Goal: Task Accomplishment & Management: Use online tool/utility

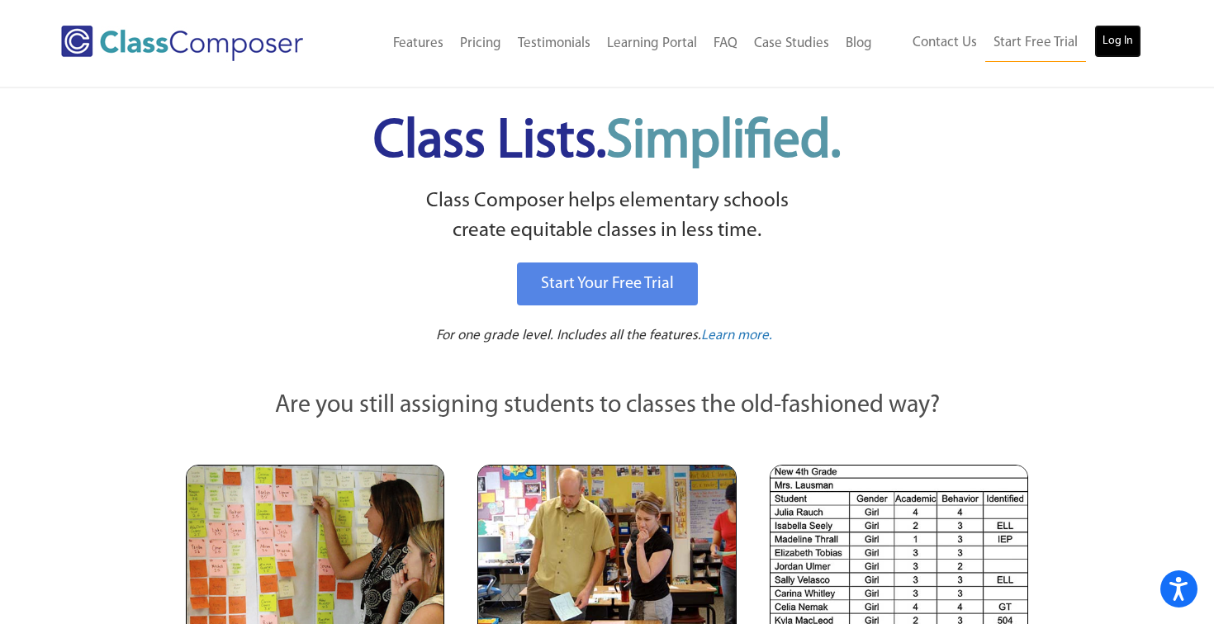
click at [1110, 45] on link "Log In" at bounding box center [1117, 41] width 47 height 33
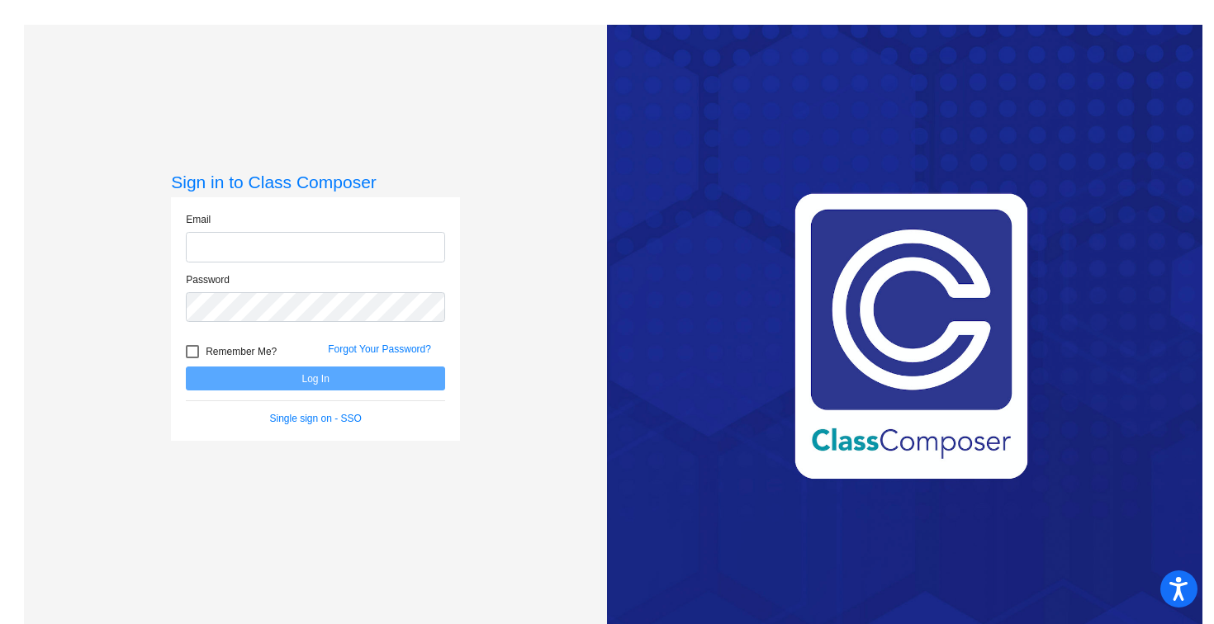
type input "jpaukovitch@hershey.k12.pa.us"
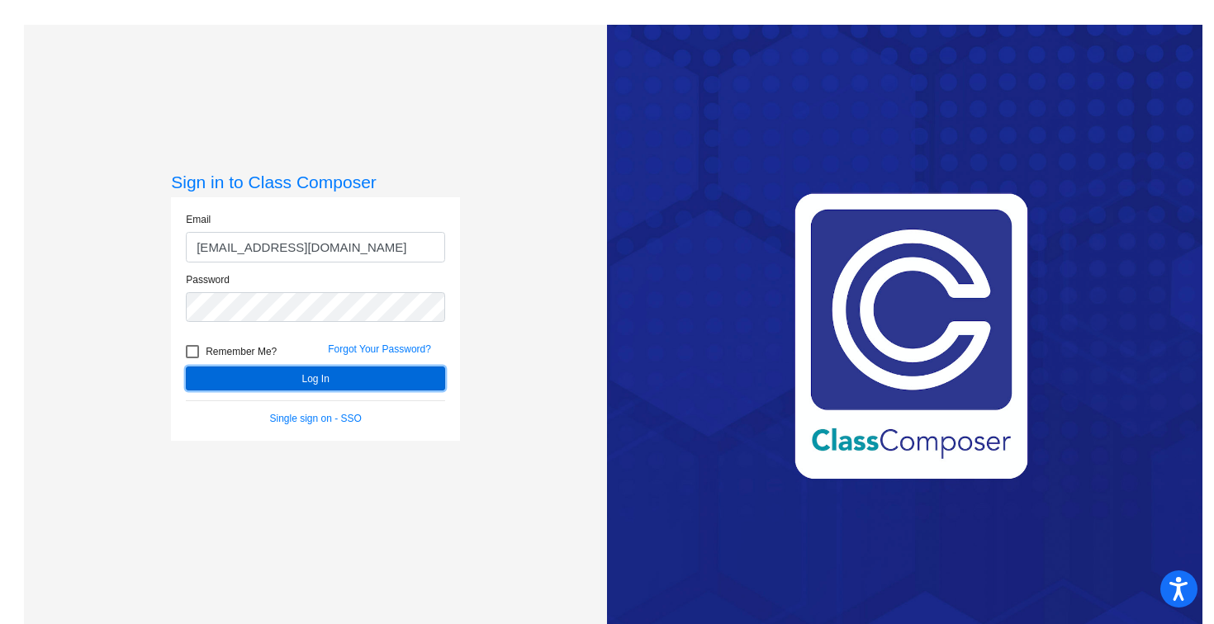
click at [283, 379] on button "Log In" at bounding box center [315, 379] width 259 height 24
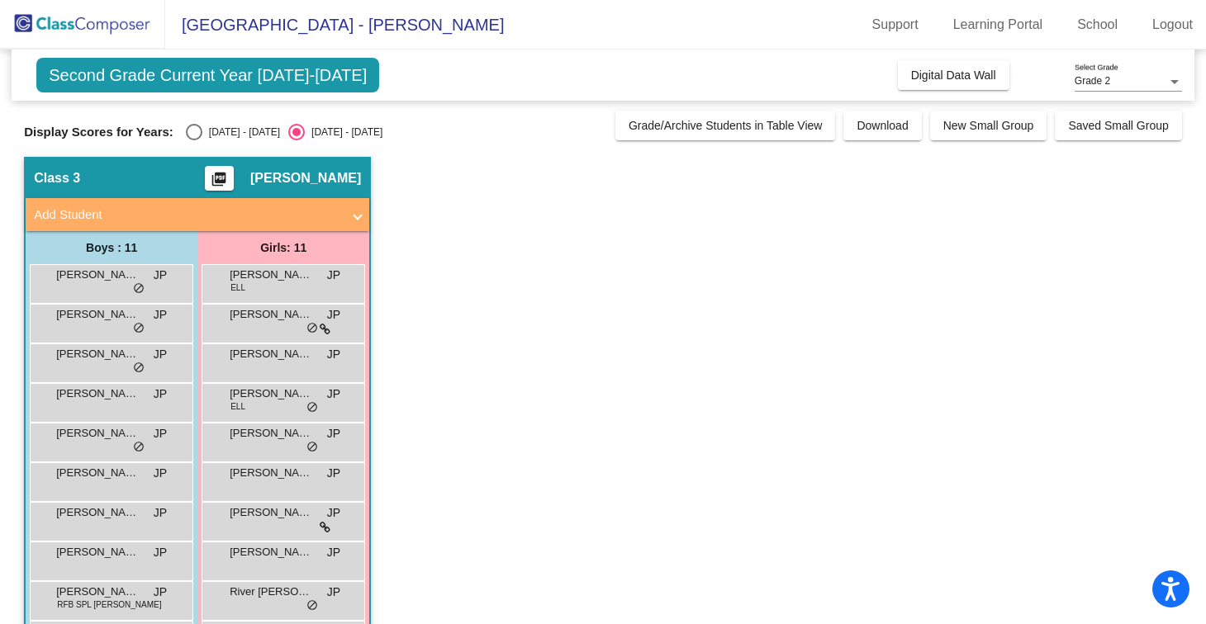
click at [187, 128] on div "Select an option" at bounding box center [194, 132] width 17 height 17
click at [193, 140] on input "2024 - 2025" at bounding box center [193, 140] width 1 height 1
radio input "true"
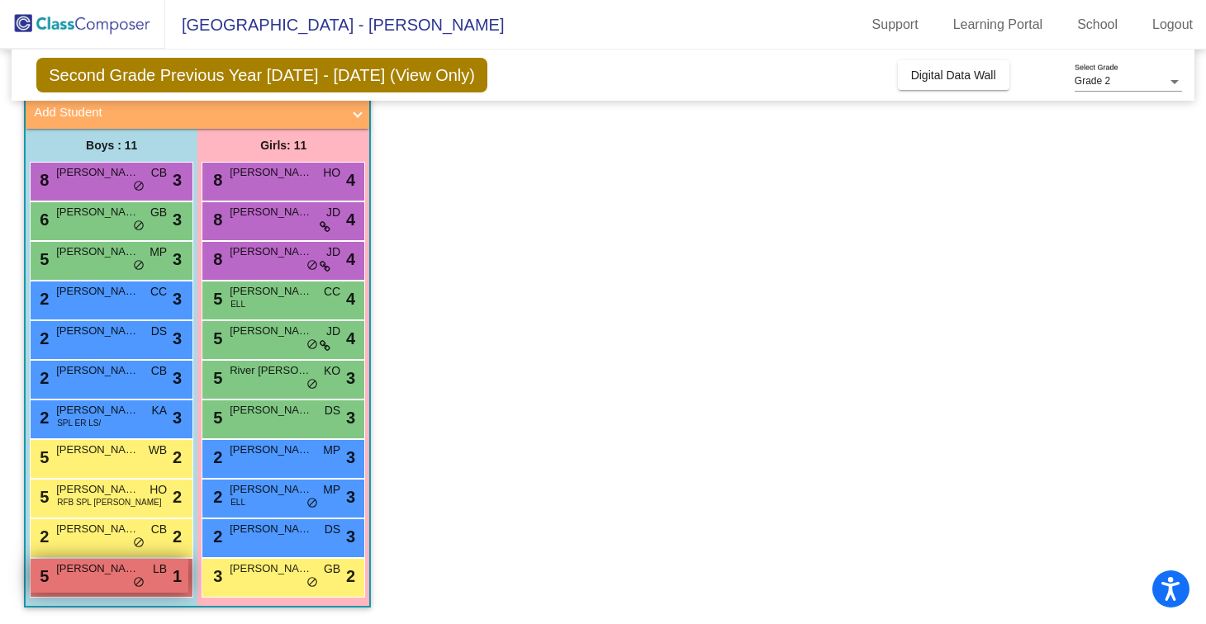
click at [103, 581] on div "5 Matthew Zaklama LB lock do_not_disturb_alt 1" at bounding box center [110, 576] width 158 height 34
